Goal: Information Seeking & Learning: Learn about a topic

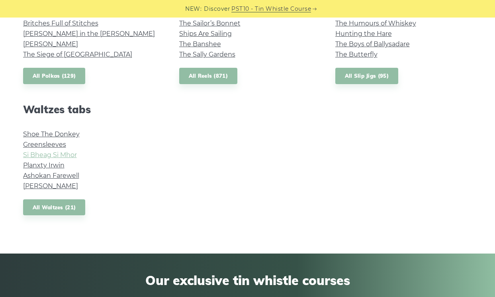
scroll to position [639, 0]
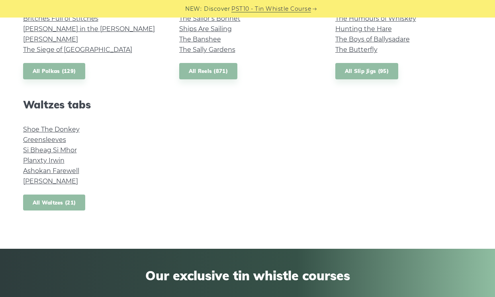
click at [71, 197] on link "All Waltzes (21)" at bounding box center [54, 202] width 63 height 16
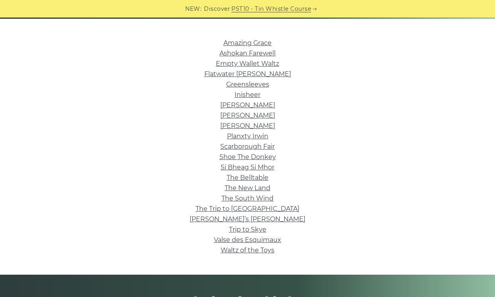
scroll to position [191, 0]
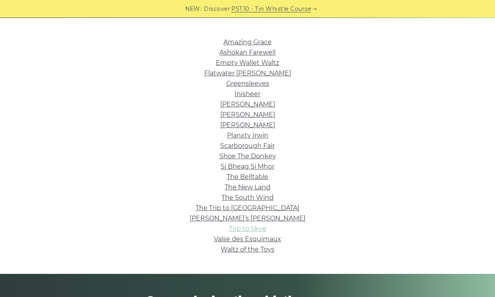
click at [253, 227] on link "Trip to Skye" at bounding box center [247, 229] width 37 height 8
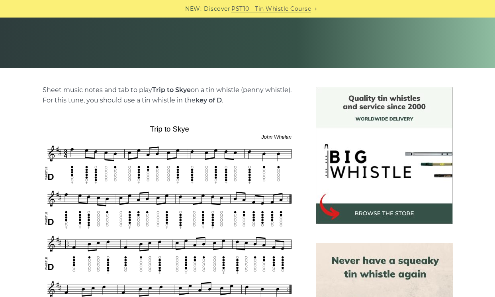
scroll to position [145, 0]
